Goal: Information Seeking & Learning: Learn about a topic

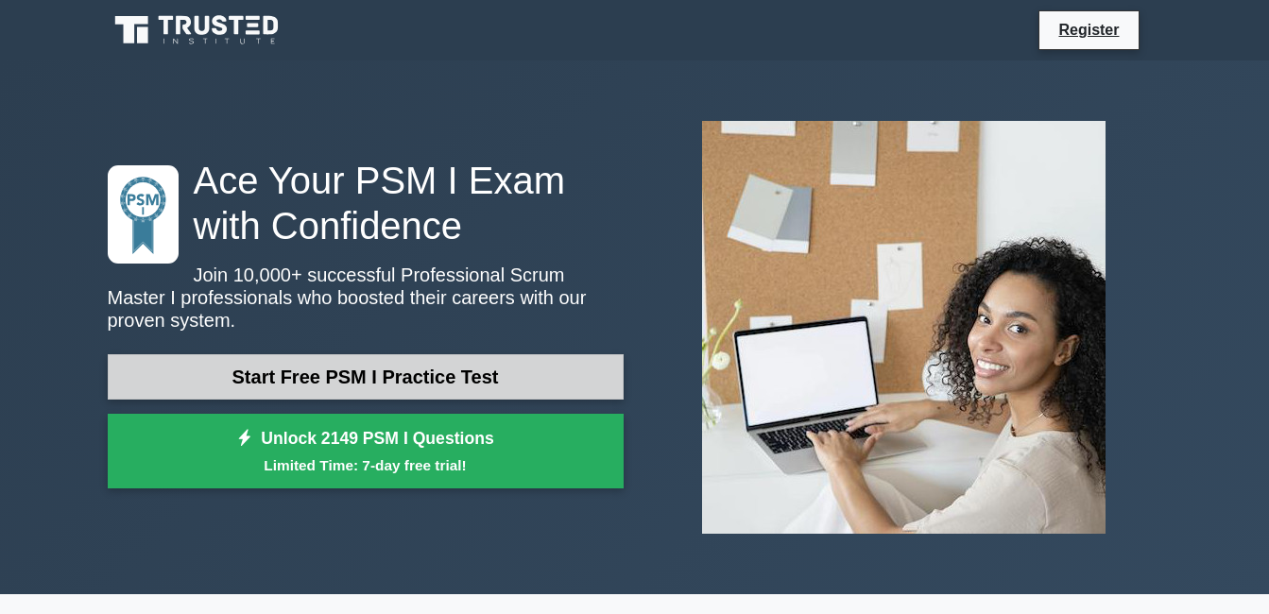
click at [458, 354] on link "Start Free PSM I Practice Test" at bounding box center [366, 376] width 516 height 45
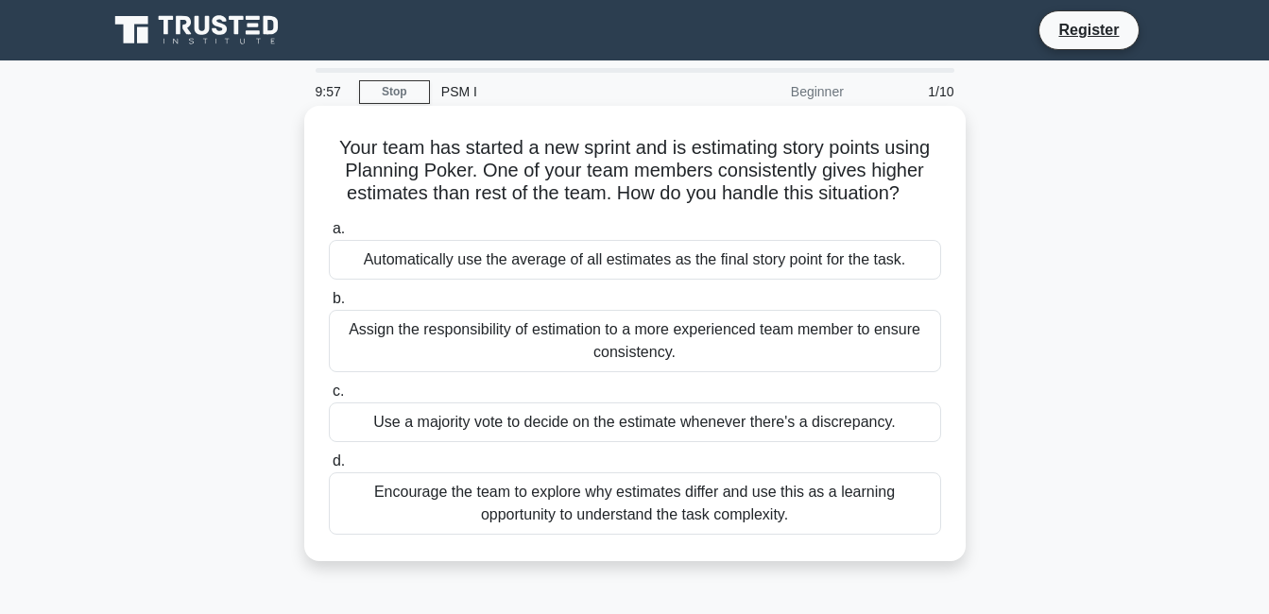
click at [493, 249] on div "Automatically use the average of all estimates as the final story point for the…" at bounding box center [635, 260] width 613 height 40
click at [329, 235] on input "a. Automatically use the average of all estimates as the final story point for …" at bounding box center [329, 229] width 0 height 12
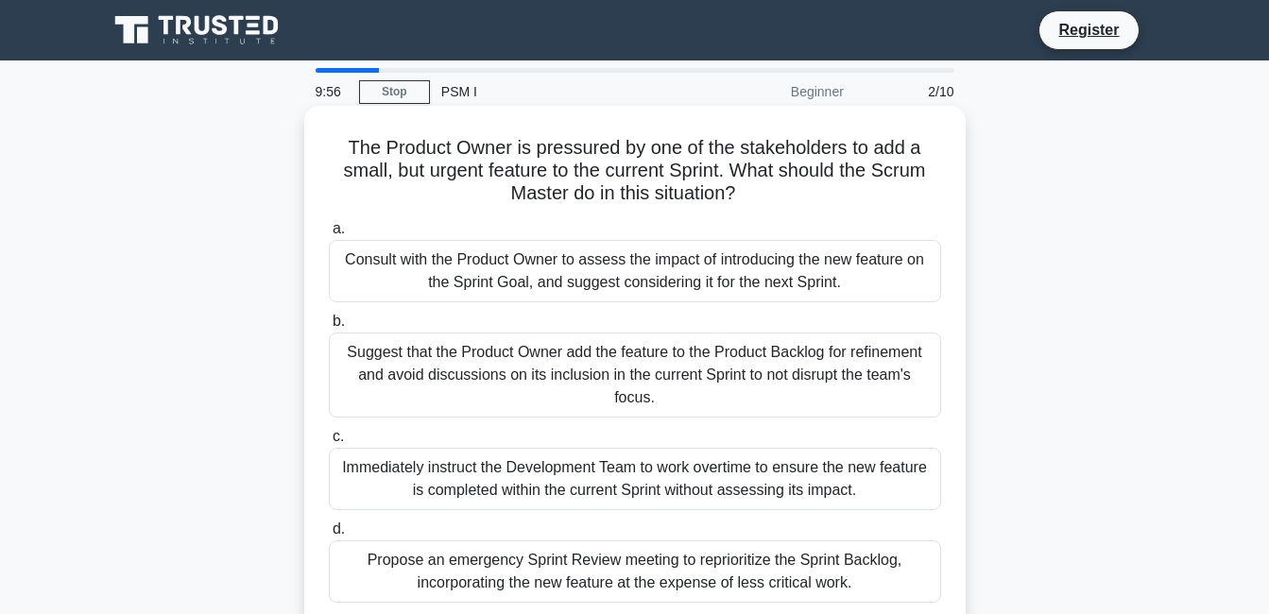
click at [492, 249] on div "Consult with the Product Owner to assess the impact of introducing the new feat…" at bounding box center [635, 271] width 613 height 62
click at [329, 235] on input "a. Consult with the Product Owner to assess the impact of introducing the new f…" at bounding box center [329, 229] width 0 height 12
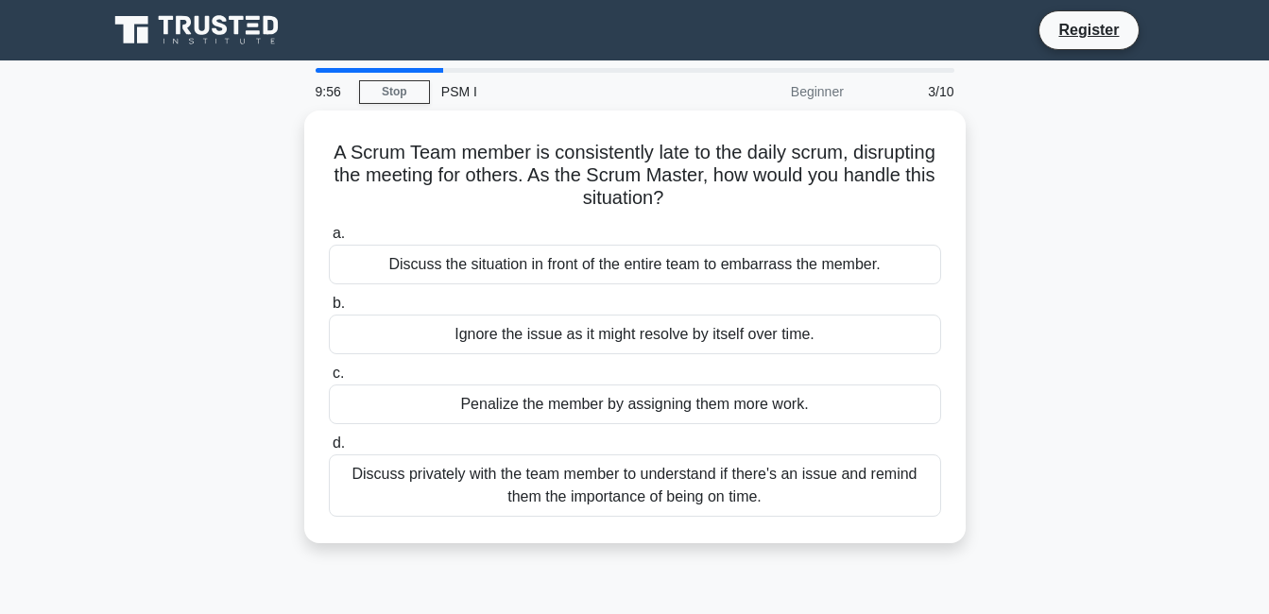
click at [492, 249] on div "Discuss the situation in front of the entire team to embarrass the member." at bounding box center [635, 265] width 613 height 40
click at [329, 240] on input "a. Discuss the situation in front of the entire team to embarrass the member." at bounding box center [329, 234] width 0 height 12
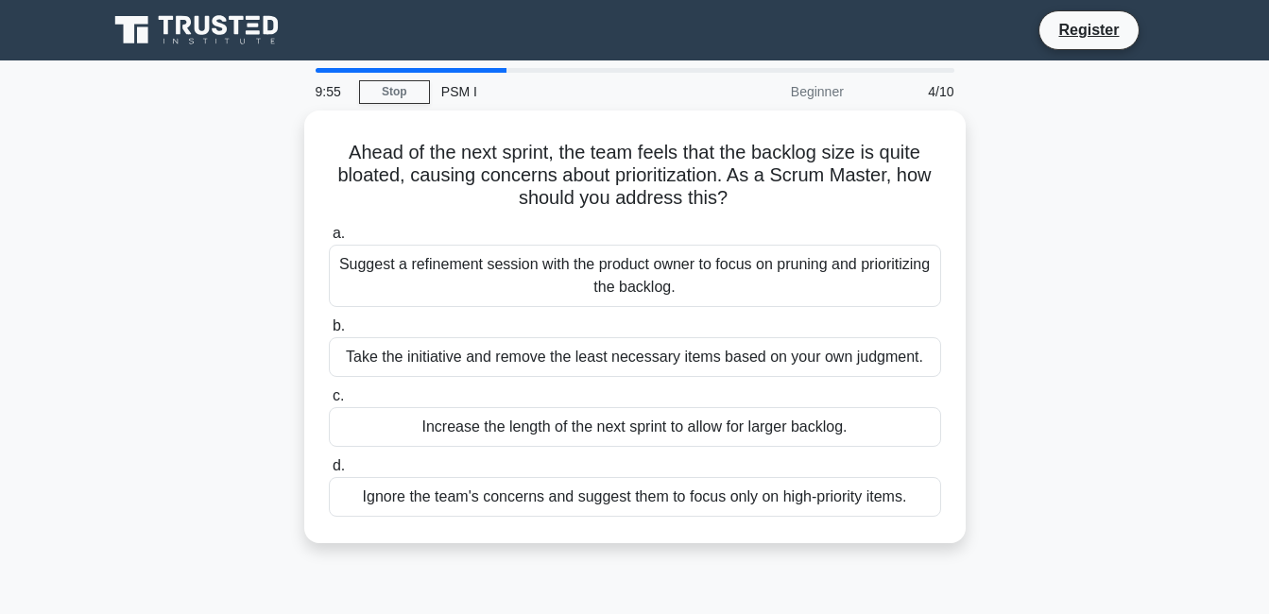
click at [492, 249] on div "Suggest a refinement session with the product owner to focus on pruning and pri…" at bounding box center [635, 276] width 613 height 62
click at [329, 240] on input "a. Suggest a refinement session with the product owner to focus on pruning and …" at bounding box center [329, 234] width 0 height 12
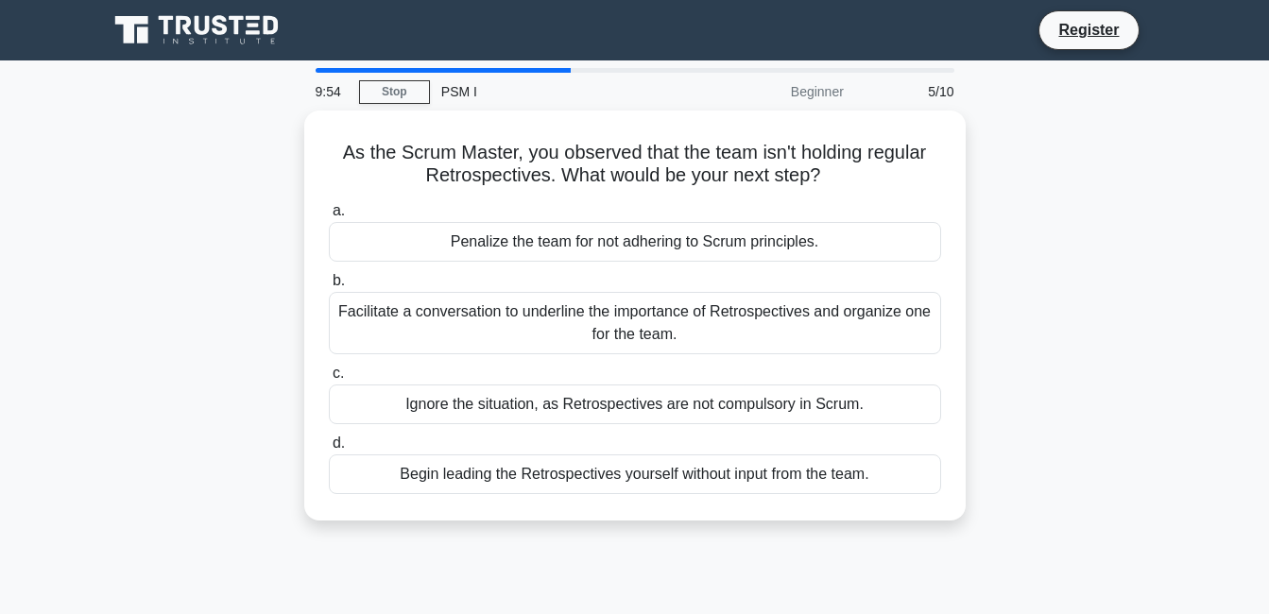
click at [491, 249] on div "Penalize the team for not adhering to Scrum principles." at bounding box center [635, 242] width 613 height 40
click at [329, 217] on input "a. Penalize the team for not adhering to Scrum principles." at bounding box center [329, 211] width 0 height 12
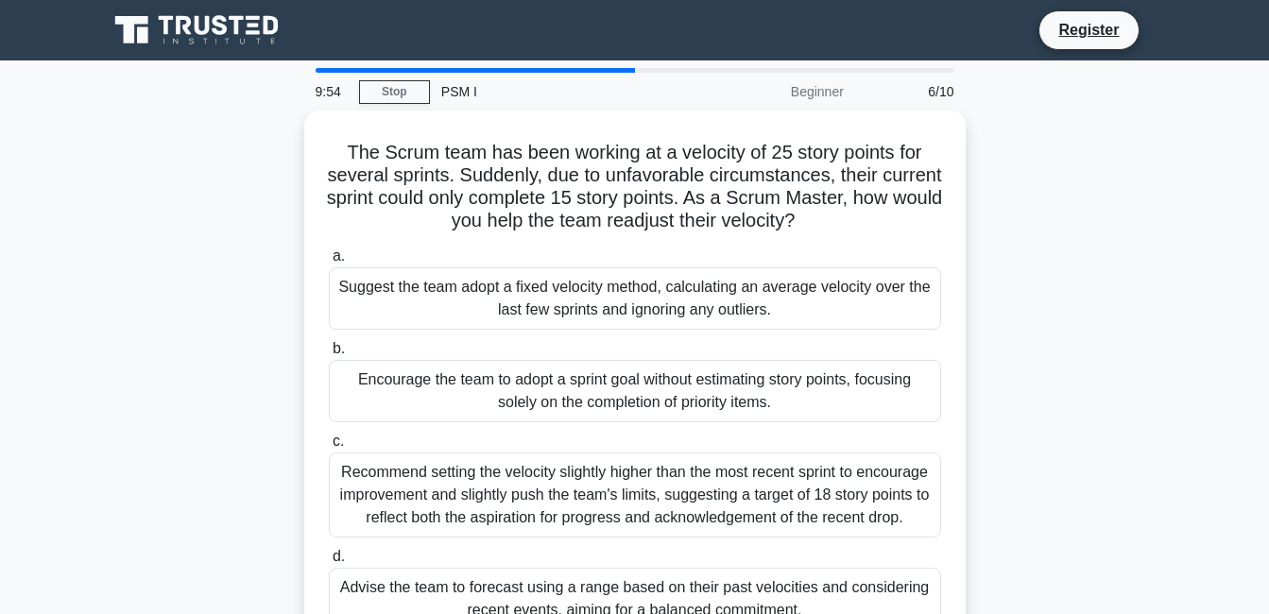
click at [491, 249] on label "a. Suggest the team adopt a fixed velocity method, calculating an average veloc…" at bounding box center [635, 287] width 613 height 85
click at [329, 250] on input "a. Suggest the team adopt a fixed velocity method, calculating an average veloc…" at bounding box center [329, 256] width 0 height 12
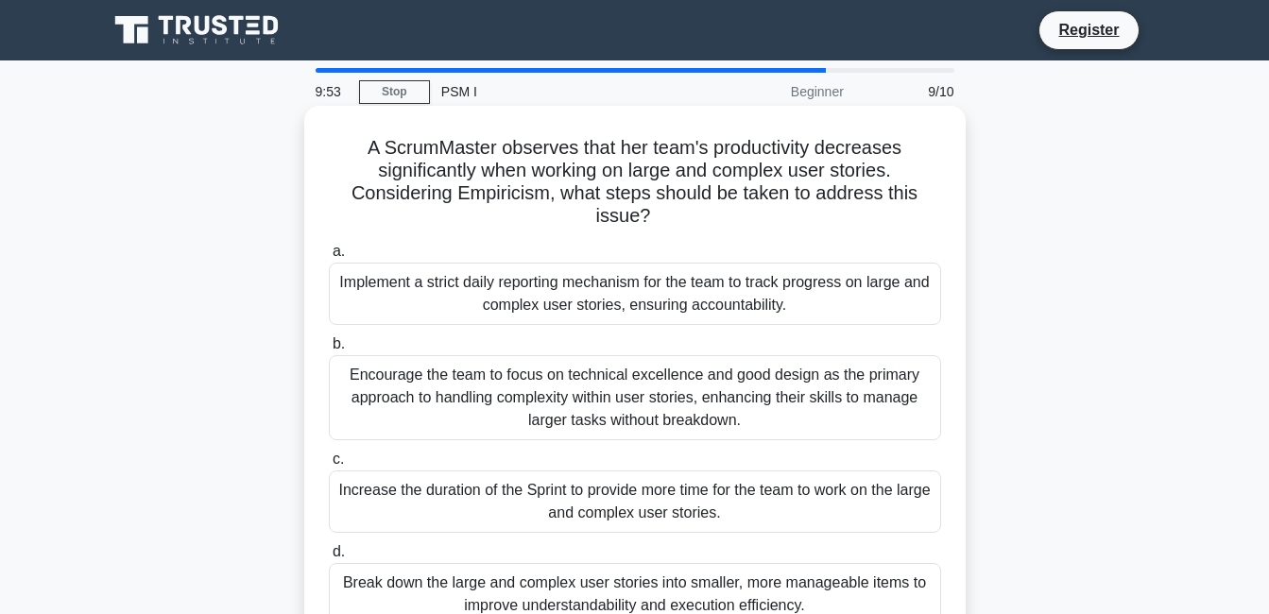
click at [489, 250] on label "a. Implement a strict daily reporting mechanism for the team to track progress …" at bounding box center [635, 282] width 613 height 85
click at [329, 250] on input "a. Implement a strict daily reporting mechanism for the team to track progress …" at bounding box center [329, 252] width 0 height 12
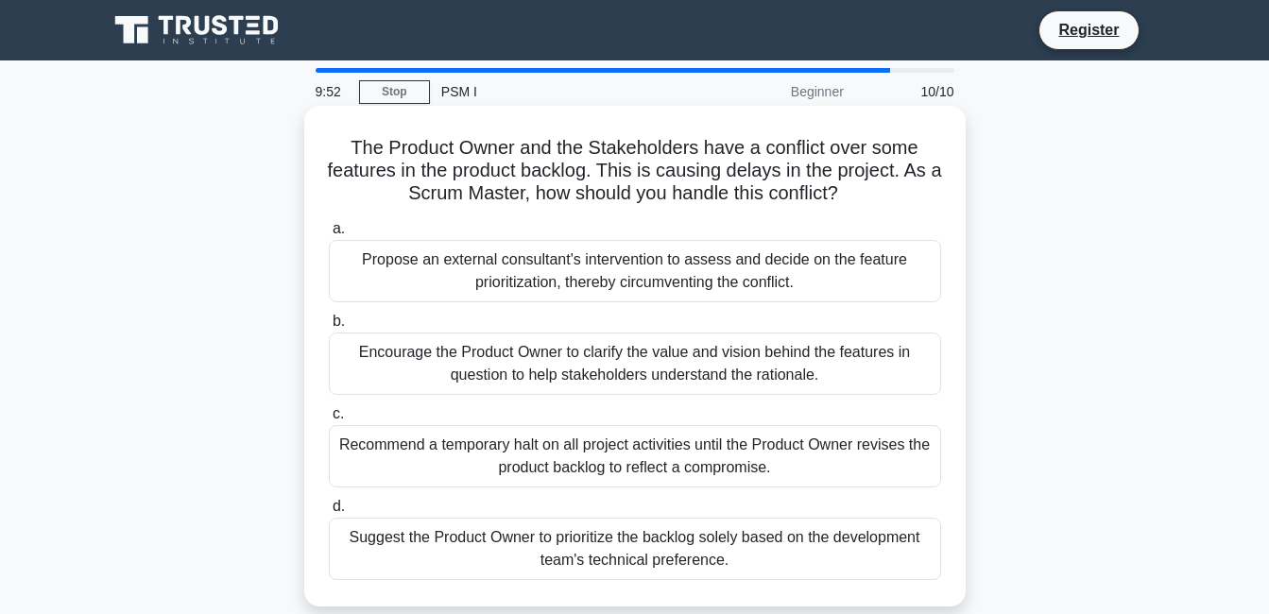
click at [488, 250] on div "Propose an external consultant's intervention to assess and decide on the featu…" at bounding box center [635, 271] width 613 height 62
click at [329, 235] on input "a. Propose an external consultant's intervention to assess and decide on the fe…" at bounding box center [329, 229] width 0 height 12
